Goal: Task Accomplishment & Management: Manage account settings

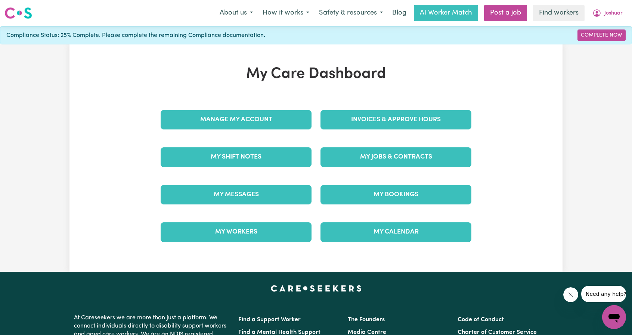
click at [315, 168] on div "Manage My Account Invoices & Approve Hours My Shift Notes My Jobs & Contracts M…" at bounding box center [316, 176] width 320 height 150
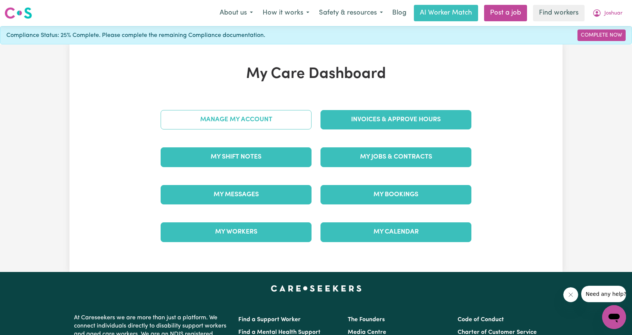
click at [294, 125] on link "Manage My Account" at bounding box center [236, 119] width 151 height 19
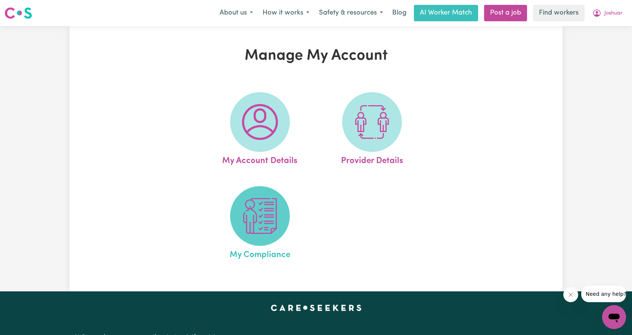
click at [276, 195] on span at bounding box center [260, 216] width 60 height 60
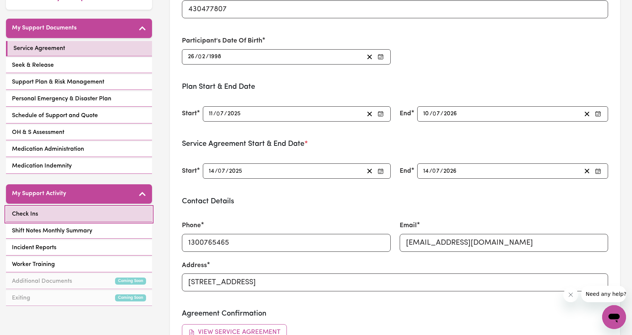
click at [99, 214] on link "Check Ins" at bounding box center [79, 214] width 146 height 15
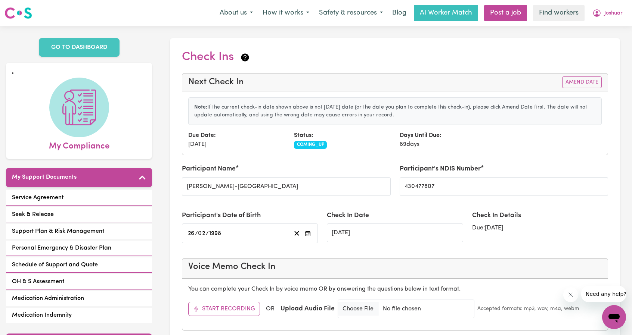
click at [481, 128] on div "Note: If the current check-in date shown above is not [DATE] date (or the date …" at bounding box center [394, 123] width 425 height 63
click at [604, 16] on button "Joshuar" at bounding box center [608, 13] width 40 height 16
click at [601, 23] on link "My Dashboard" at bounding box center [597, 29] width 59 height 14
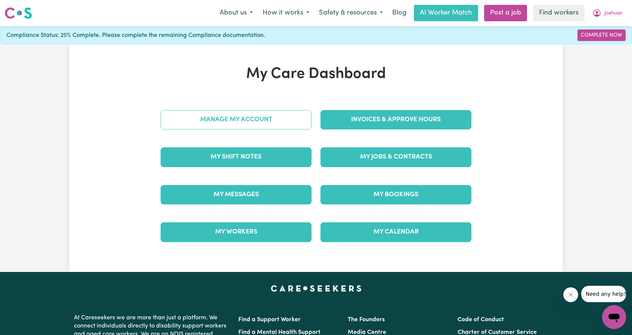
click at [231, 126] on link "Manage My Account" at bounding box center [236, 119] width 151 height 19
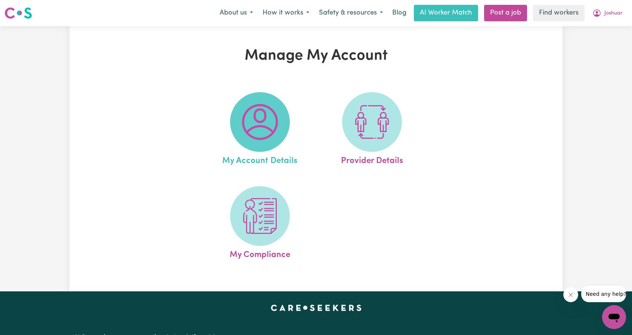
click at [269, 124] on img at bounding box center [260, 122] width 36 height 36
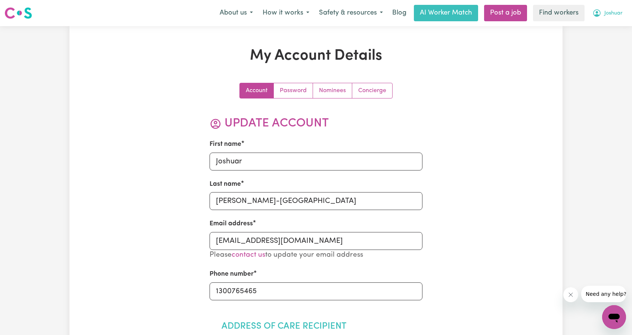
click at [617, 13] on span "Joshuar" at bounding box center [613, 13] width 18 height 8
click at [589, 47] on link "Logout" at bounding box center [597, 43] width 59 height 14
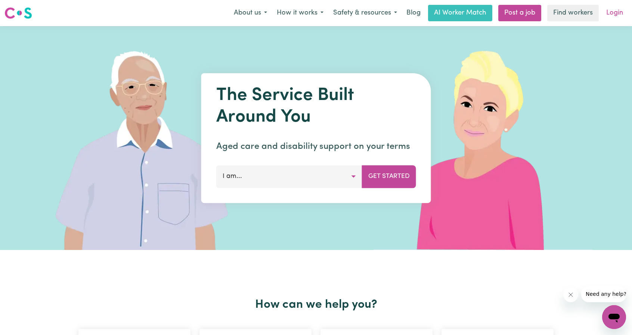
click at [611, 13] on link "Login" at bounding box center [615, 13] width 26 height 16
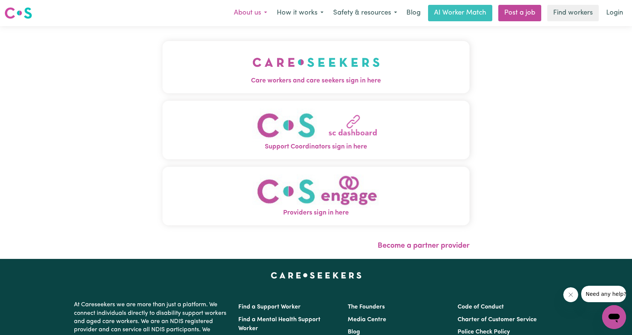
click at [269, 10] on button "About us" at bounding box center [250, 13] width 43 height 16
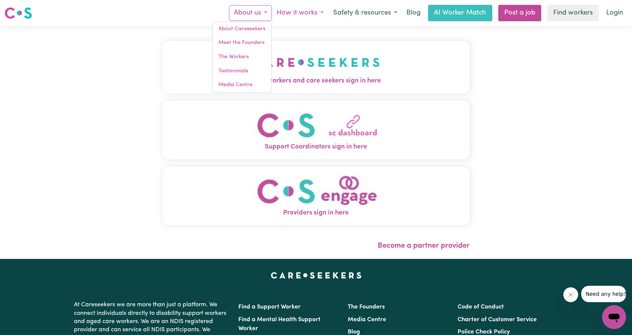
click at [297, 12] on button "How it works" at bounding box center [300, 13] width 56 height 16
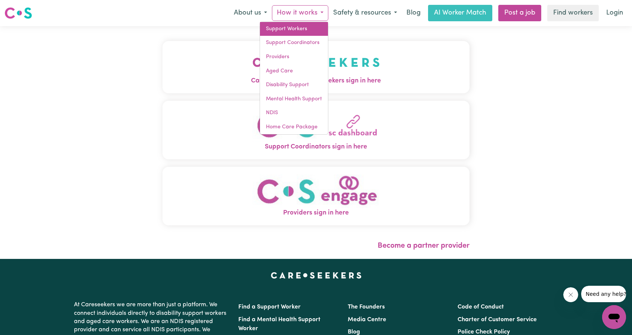
click at [270, 27] on link "Support Workers" at bounding box center [294, 29] width 68 height 14
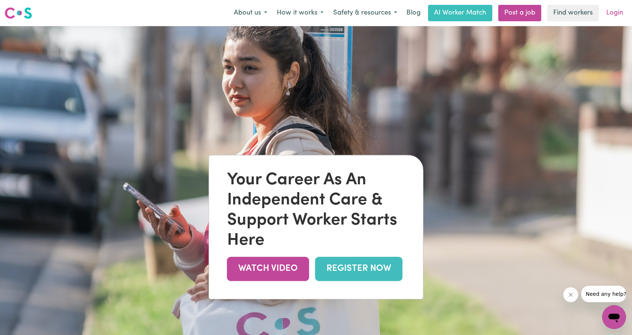
click at [607, 10] on link "Login" at bounding box center [615, 13] width 26 height 16
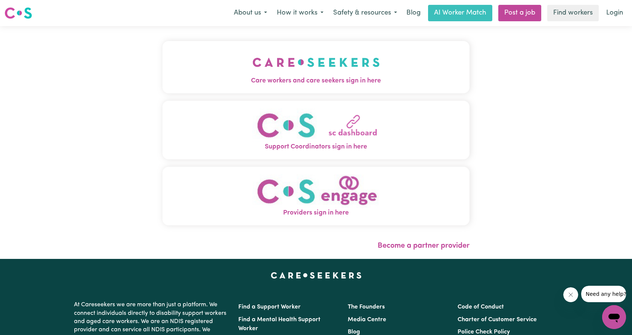
click at [298, 77] on span "Care workers and care seekers sign in here" at bounding box center [315, 81] width 307 height 10
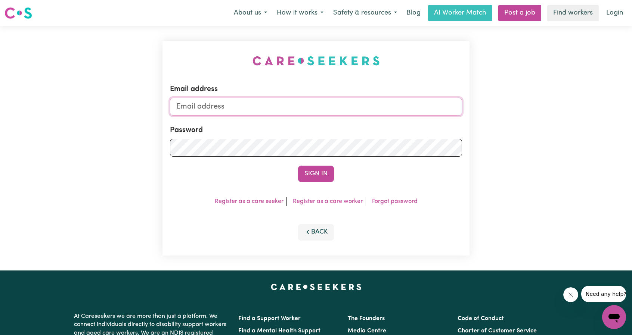
click at [291, 102] on input "Email address" at bounding box center [316, 107] width 292 height 18
drag, startPoint x: 214, startPoint y: 107, endPoint x: 338, endPoint y: 112, distance: 124.9
click at [338, 112] on input "[EMAIL_ADDRESS][PERSON_NAME][DOMAIN_NAME]" at bounding box center [316, 107] width 292 height 18
type input "[EMAIL_ADDRESS][DOMAIN_NAME]"
click at [313, 177] on button "Sign In" at bounding box center [316, 174] width 36 height 16
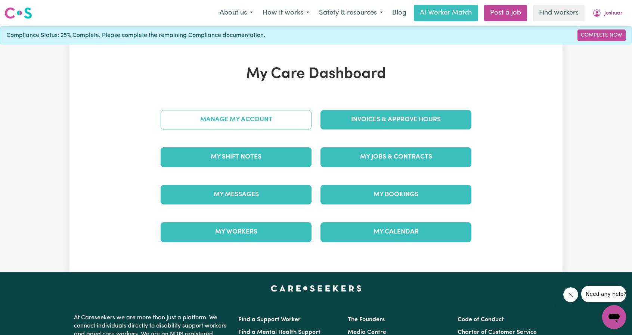
click at [276, 116] on link "Manage My Account" at bounding box center [236, 119] width 151 height 19
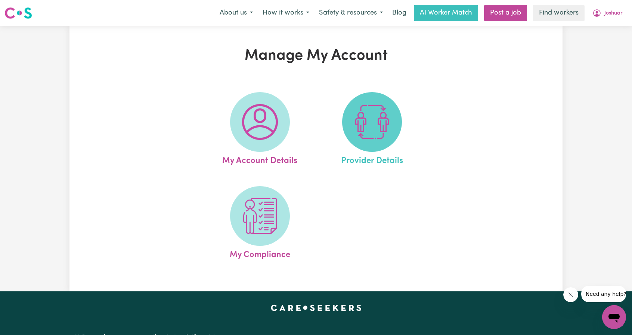
click at [350, 126] on span at bounding box center [372, 122] width 60 height 60
select select "NDIS_FUNDING_AGENCY_MANAGED"
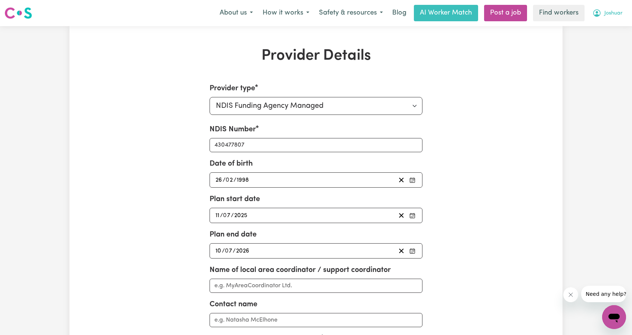
click at [609, 14] on span "Joshuar" at bounding box center [613, 13] width 18 height 8
click at [595, 25] on link "My Dashboard" at bounding box center [597, 29] width 59 height 14
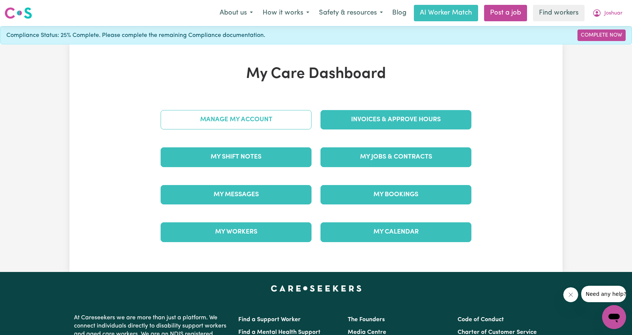
click at [247, 122] on link "Manage My Account" at bounding box center [236, 119] width 151 height 19
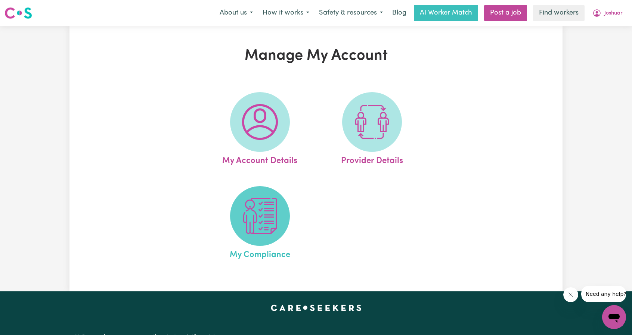
click at [256, 196] on span at bounding box center [260, 216] width 60 height 60
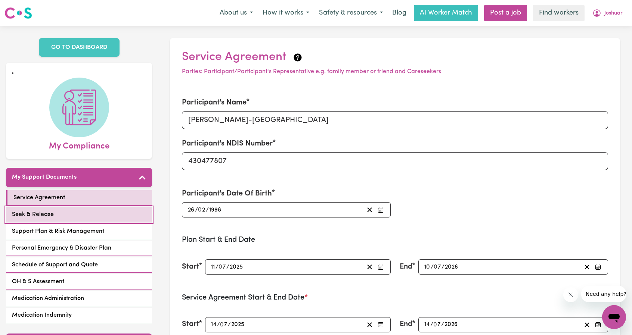
click at [86, 221] on link "Seek & Release" at bounding box center [79, 214] width 146 height 15
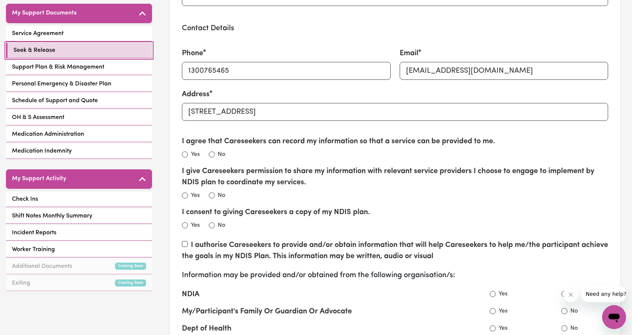
scroll to position [149, 0]
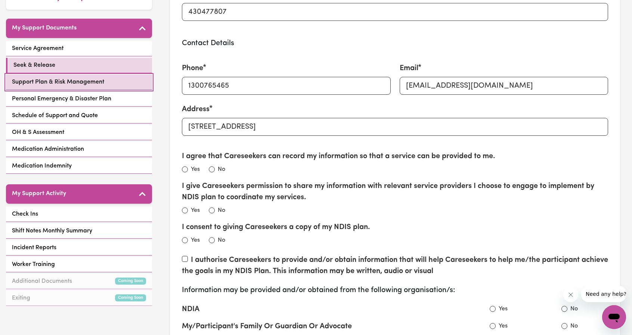
click at [73, 82] on span "Support Plan & Risk Management" at bounding box center [58, 82] width 92 height 9
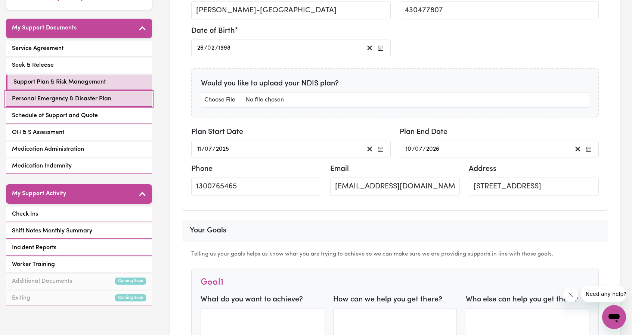
click at [66, 101] on span "Personal Emergency & Disaster Plan" at bounding box center [61, 99] width 99 height 9
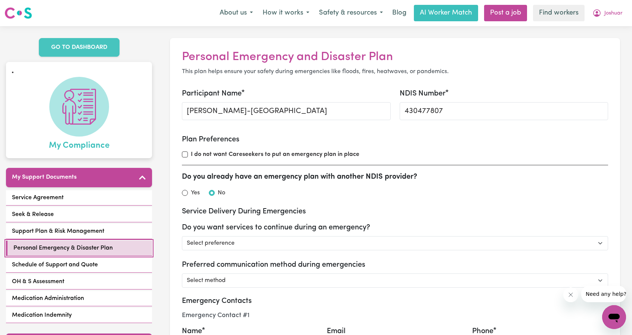
scroll to position [75, 0]
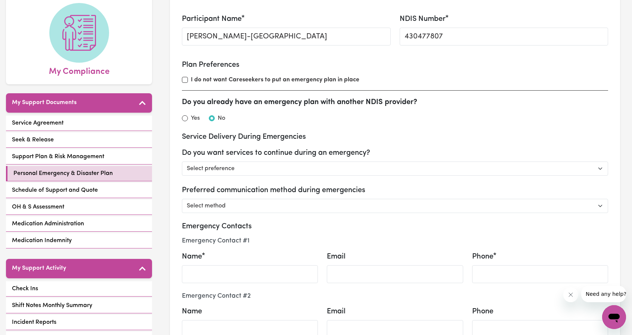
click at [81, 181] on div "Service Agreement Seek & Release Support Plan & Risk Management Personal Emerge…" at bounding box center [79, 183] width 146 height 134
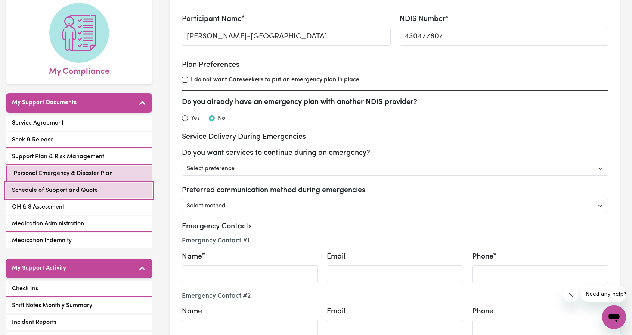
click at [78, 187] on span "Schedule of Support and Quote" at bounding box center [55, 190] width 86 height 9
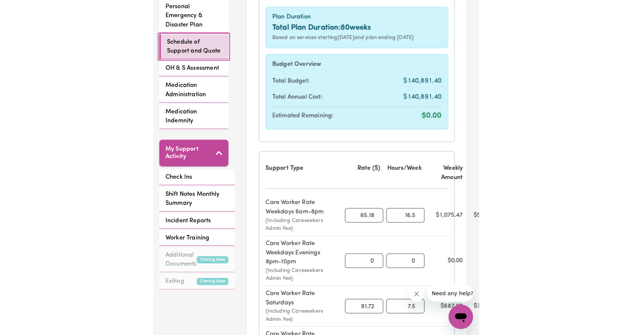
scroll to position [290, 0]
